Goal: Task Accomplishment & Management: Complete application form

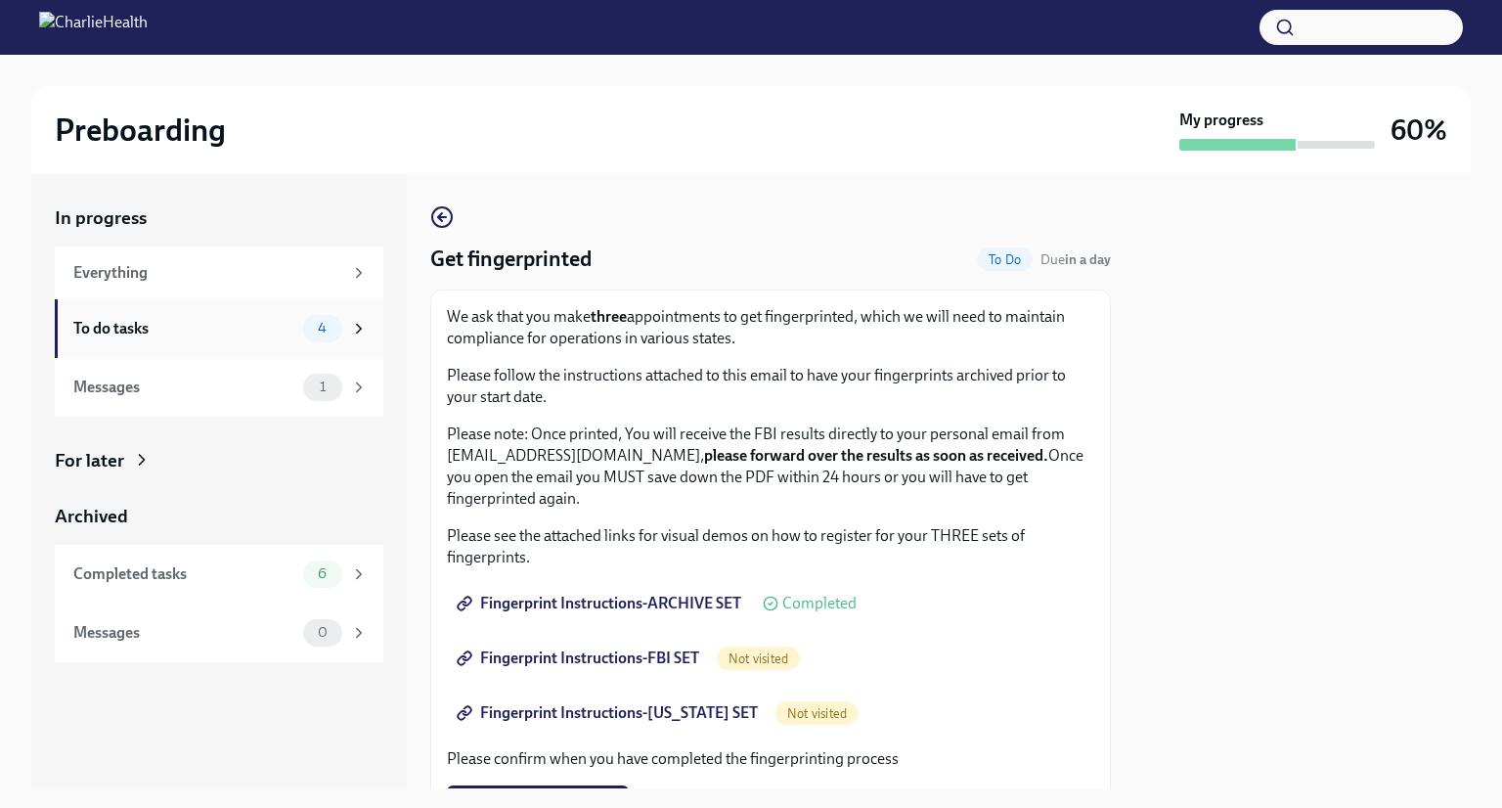
scroll to position [397, 0]
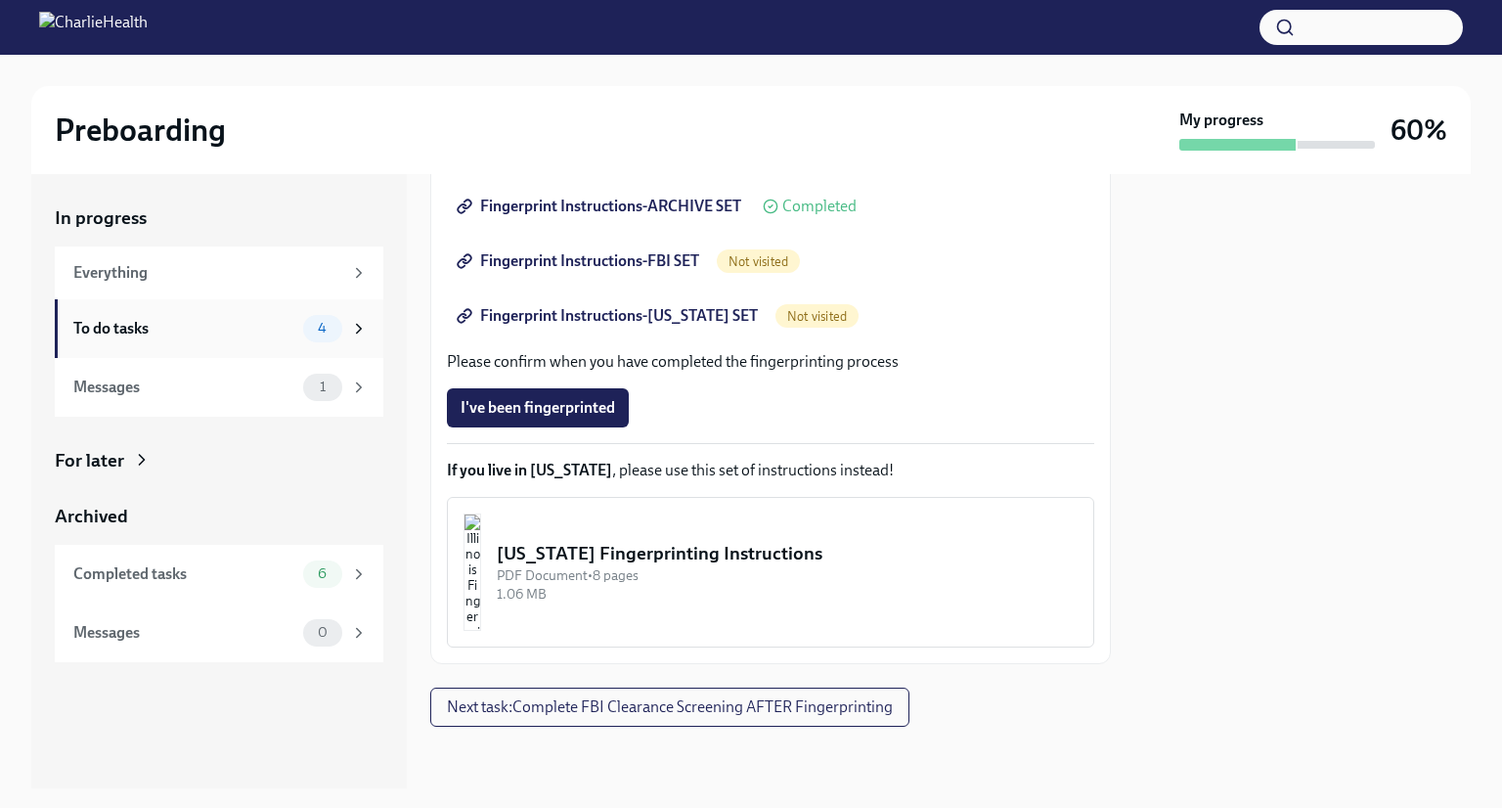
click at [143, 322] on div "To do tasks" at bounding box center [184, 329] width 222 height 22
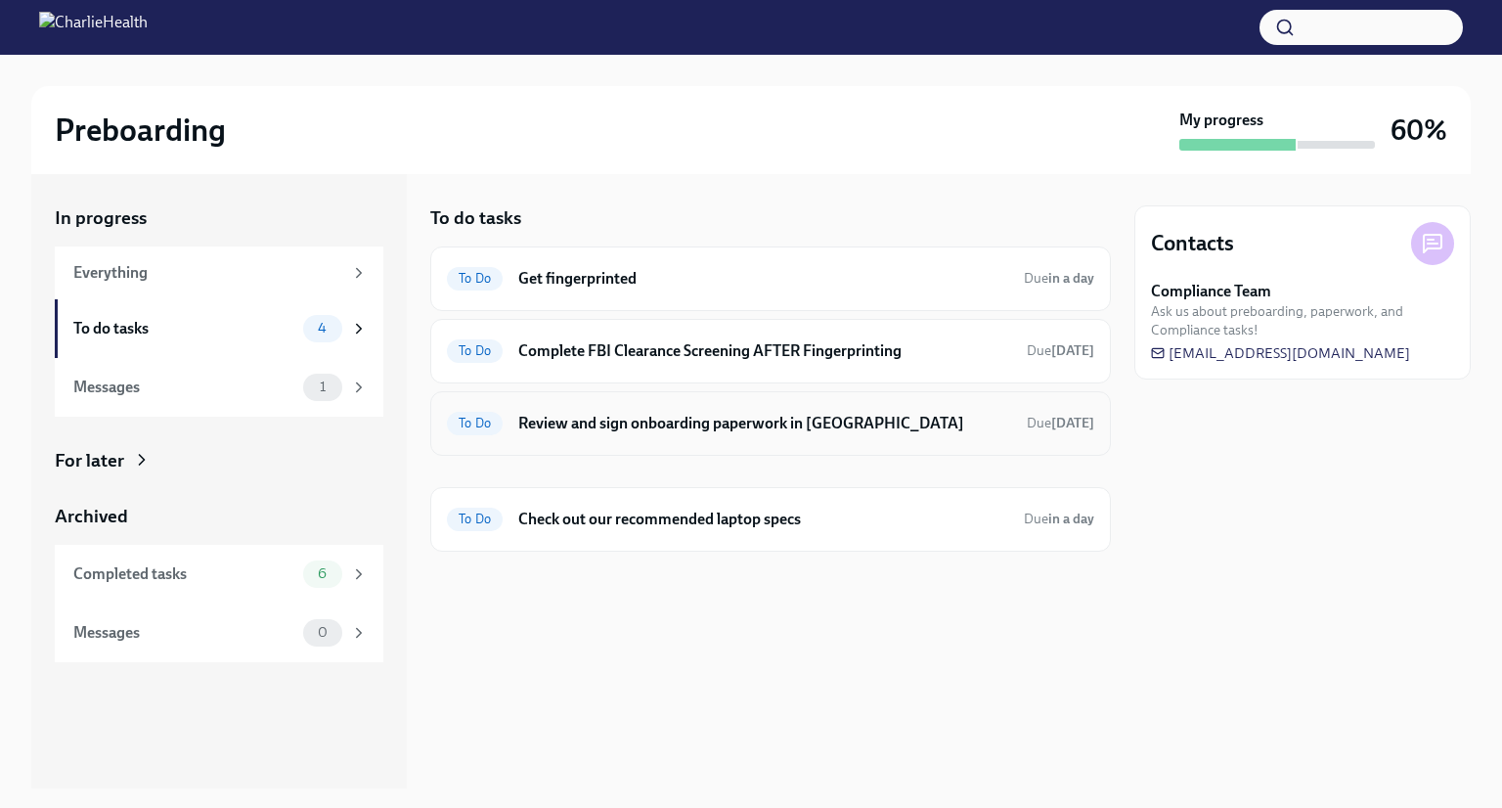
click at [598, 424] on h6 "Review and sign onboarding paperwork in [GEOGRAPHIC_DATA]" at bounding box center [764, 424] width 493 height 22
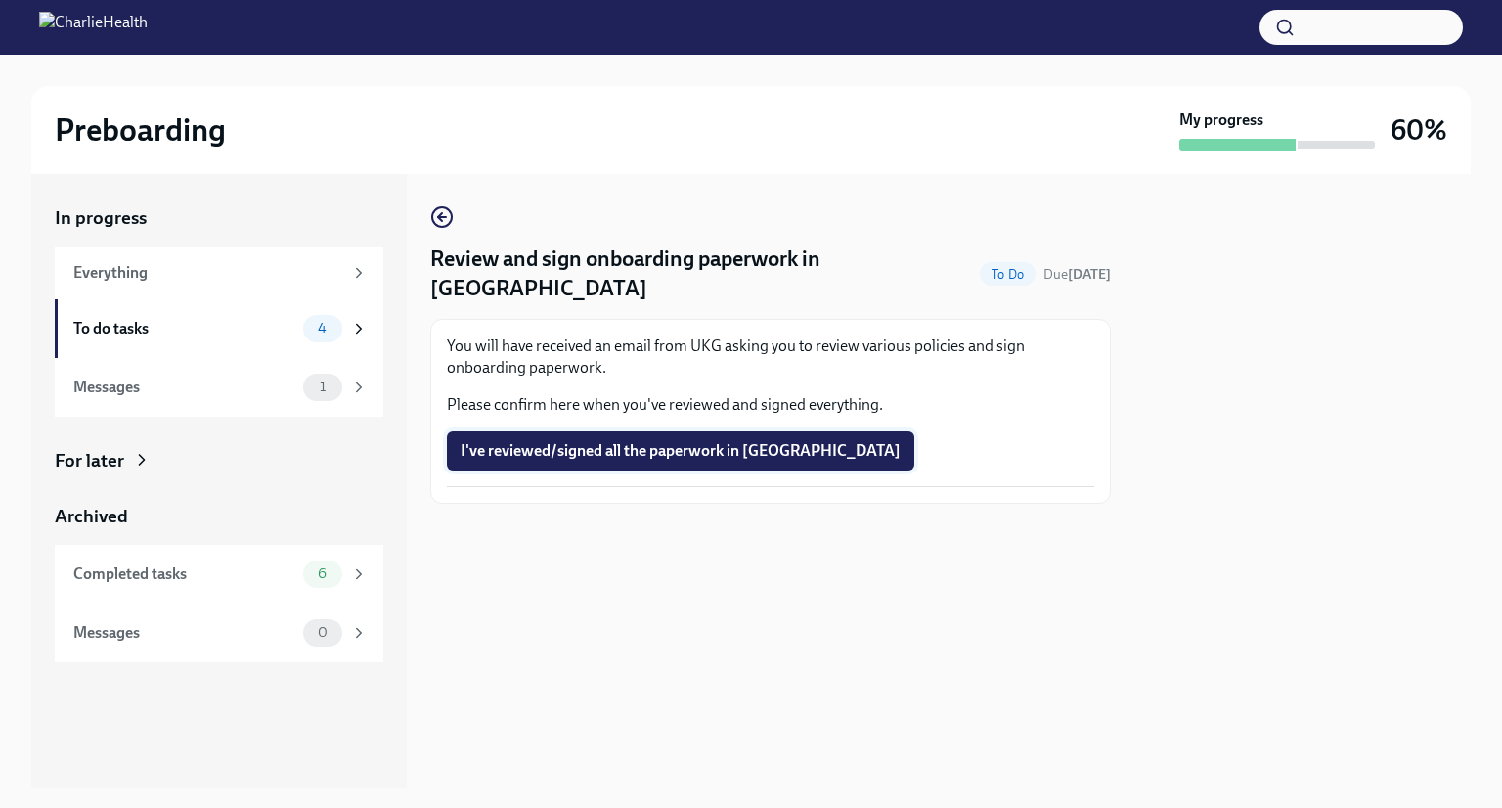
click at [638, 441] on span "I've reviewed/signed all the paperwork in [GEOGRAPHIC_DATA]" at bounding box center [681, 451] width 440 height 20
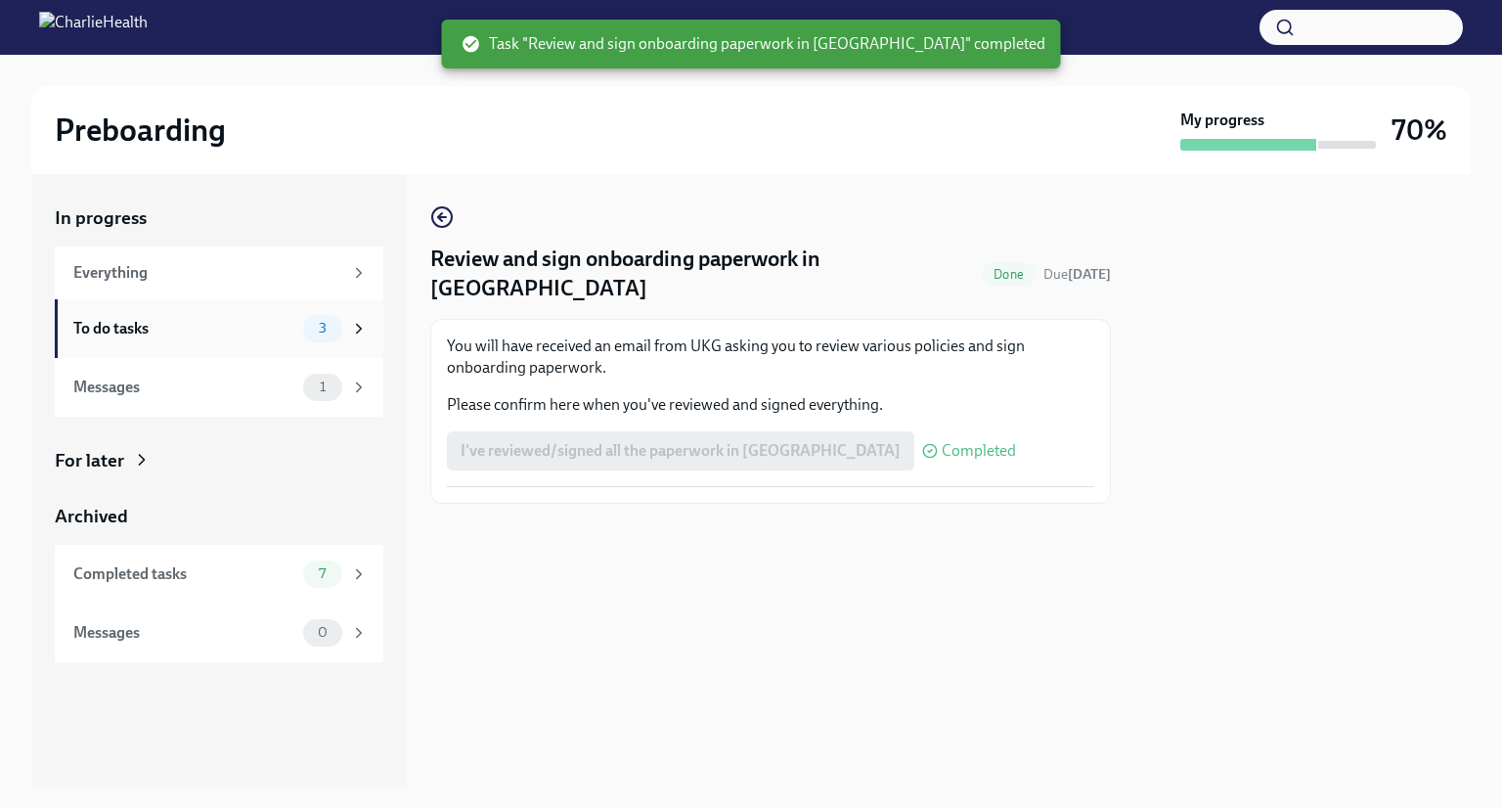
click at [265, 338] on div "To do tasks 3" at bounding box center [220, 328] width 294 height 27
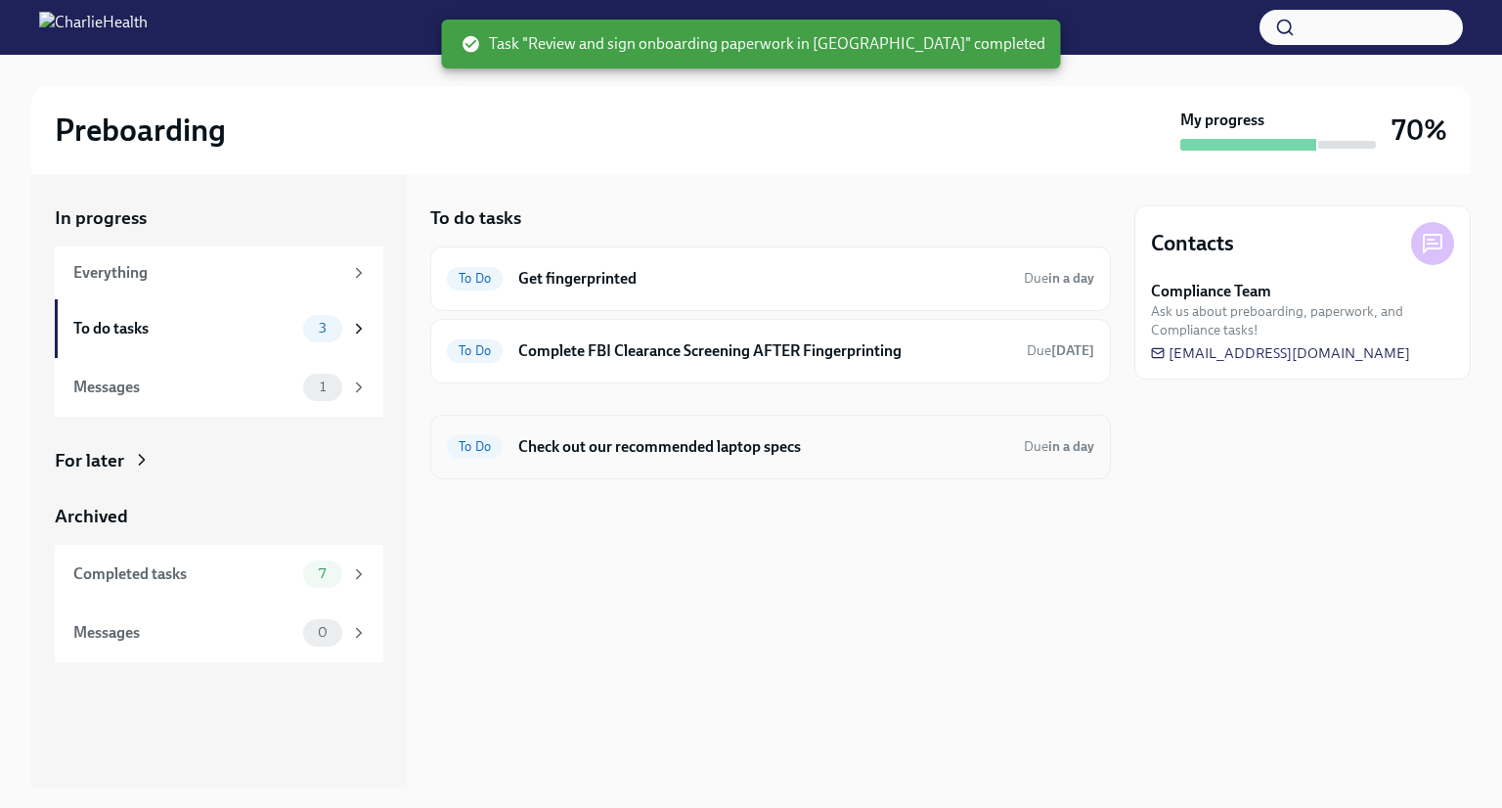
click at [598, 436] on h6 "Check out our recommended laptop specs" at bounding box center [763, 447] width 490 height 22
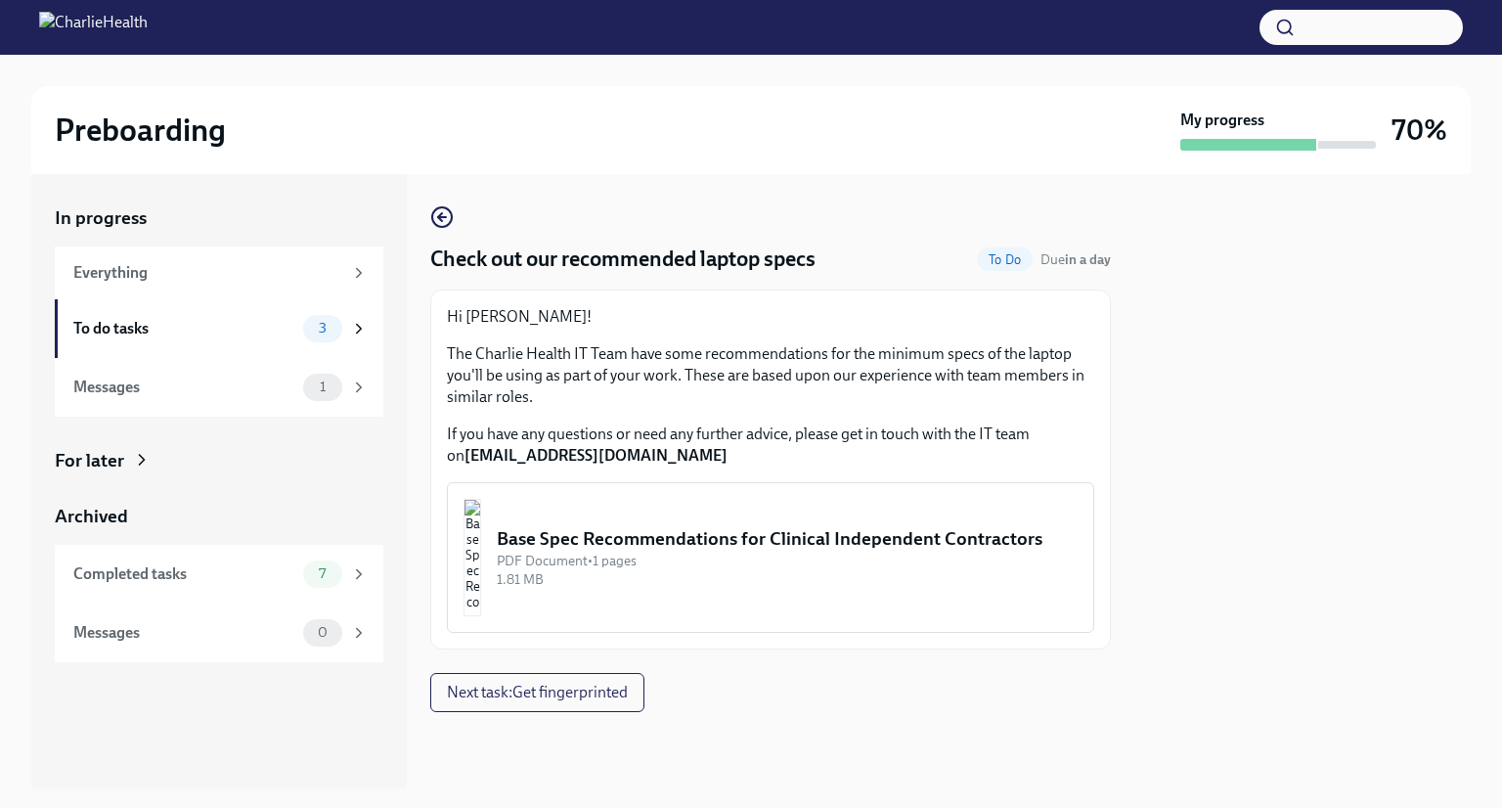
click at [782, 526] on div "Base Spec Recommendations for Clinical Independent Contractors" at bounding box center [787, 538] width 581 height 25
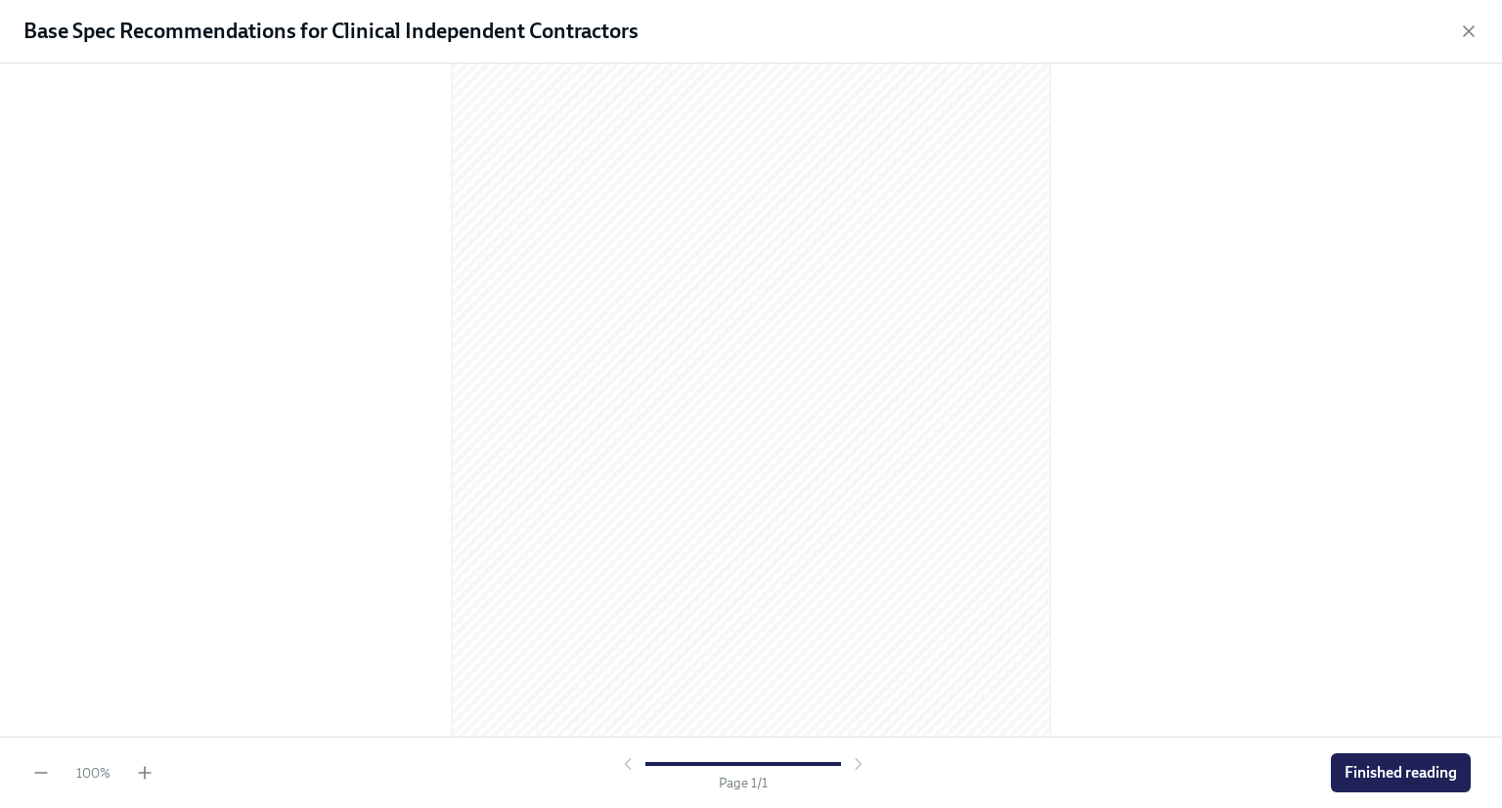
scroll to position [134, 0]
click at [1431, 768] on span "Finished reading" at bounding box center [1400, 773] width 112 height 20
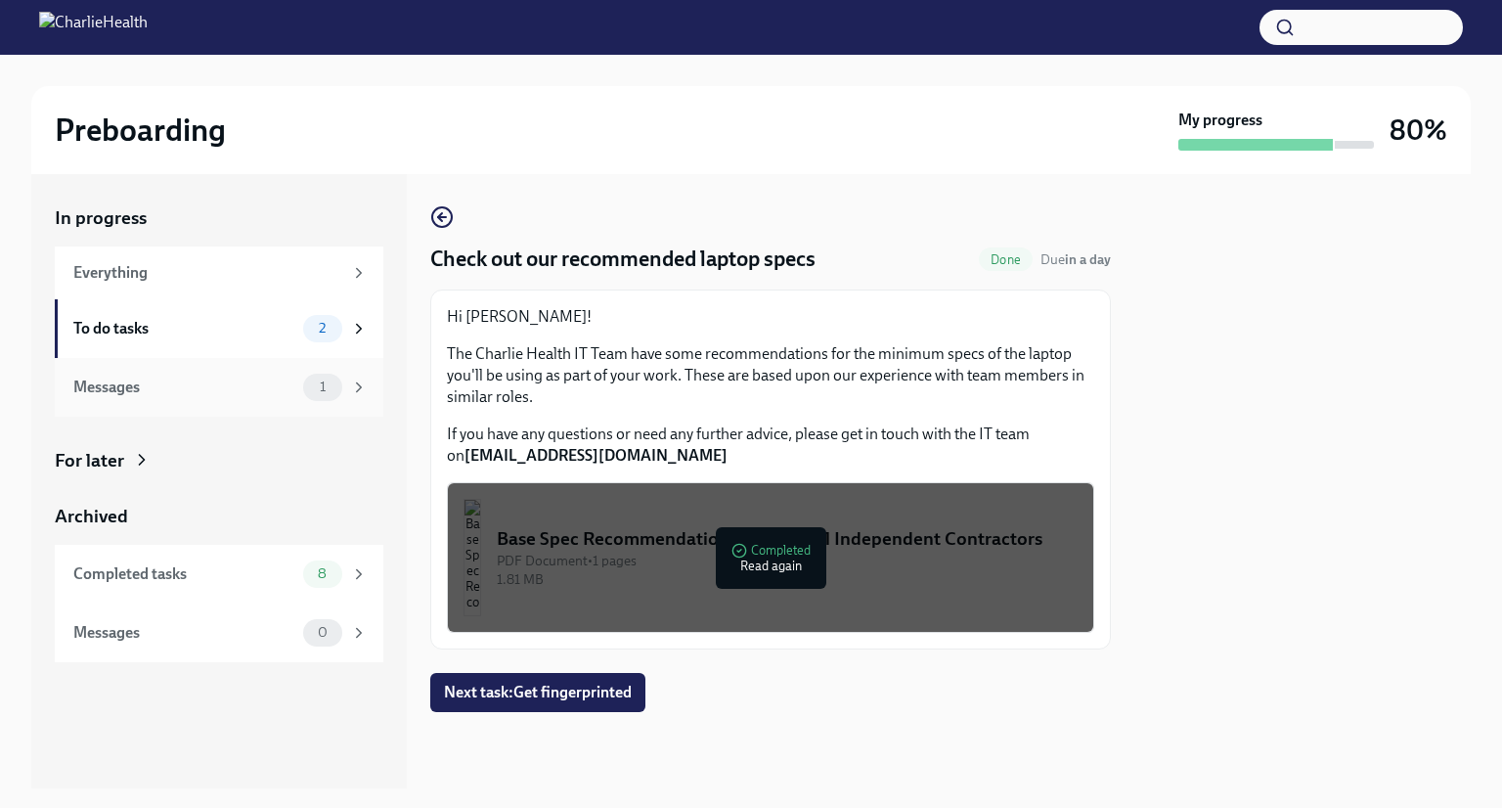
click at [87, 388] on div "Messages" at bounding box center [184, 387] width 222 height 22
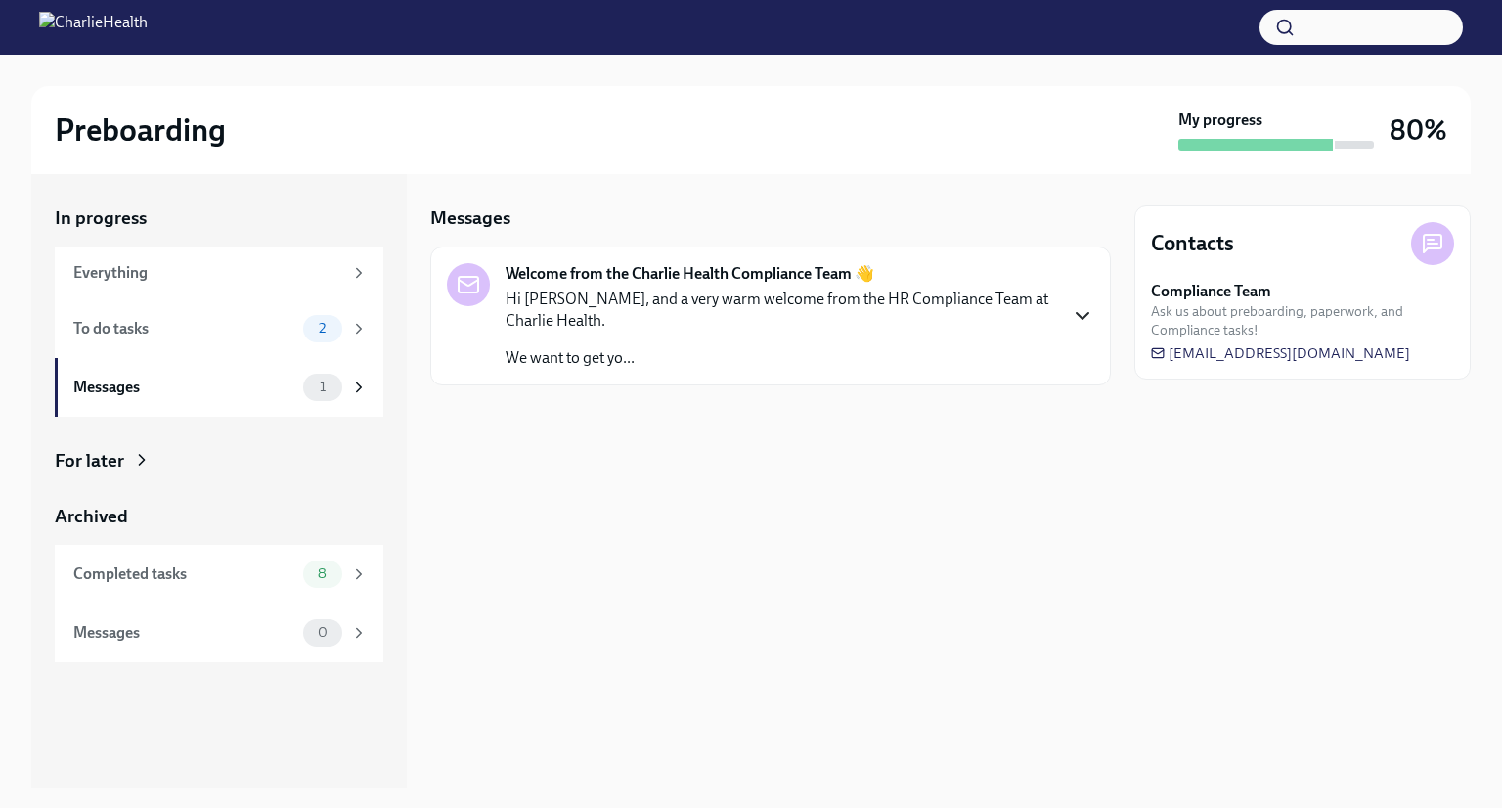
click at [1079, 315] on icon "button" at bounding box center [1083, 316] width 12 height 6
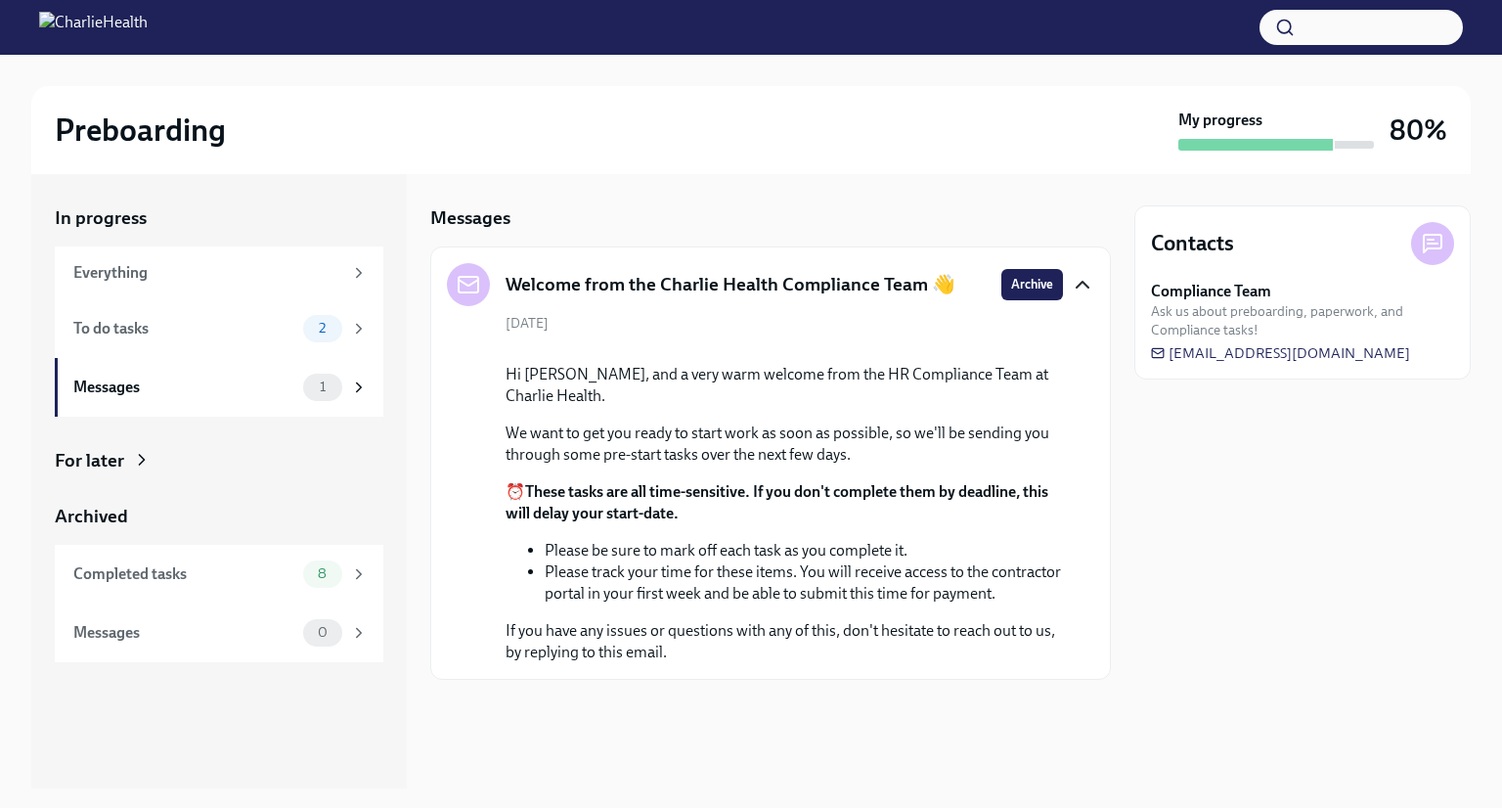
scroll to position [131, 0]
